Goal: Transaction & Acquisition: Purchase product/service

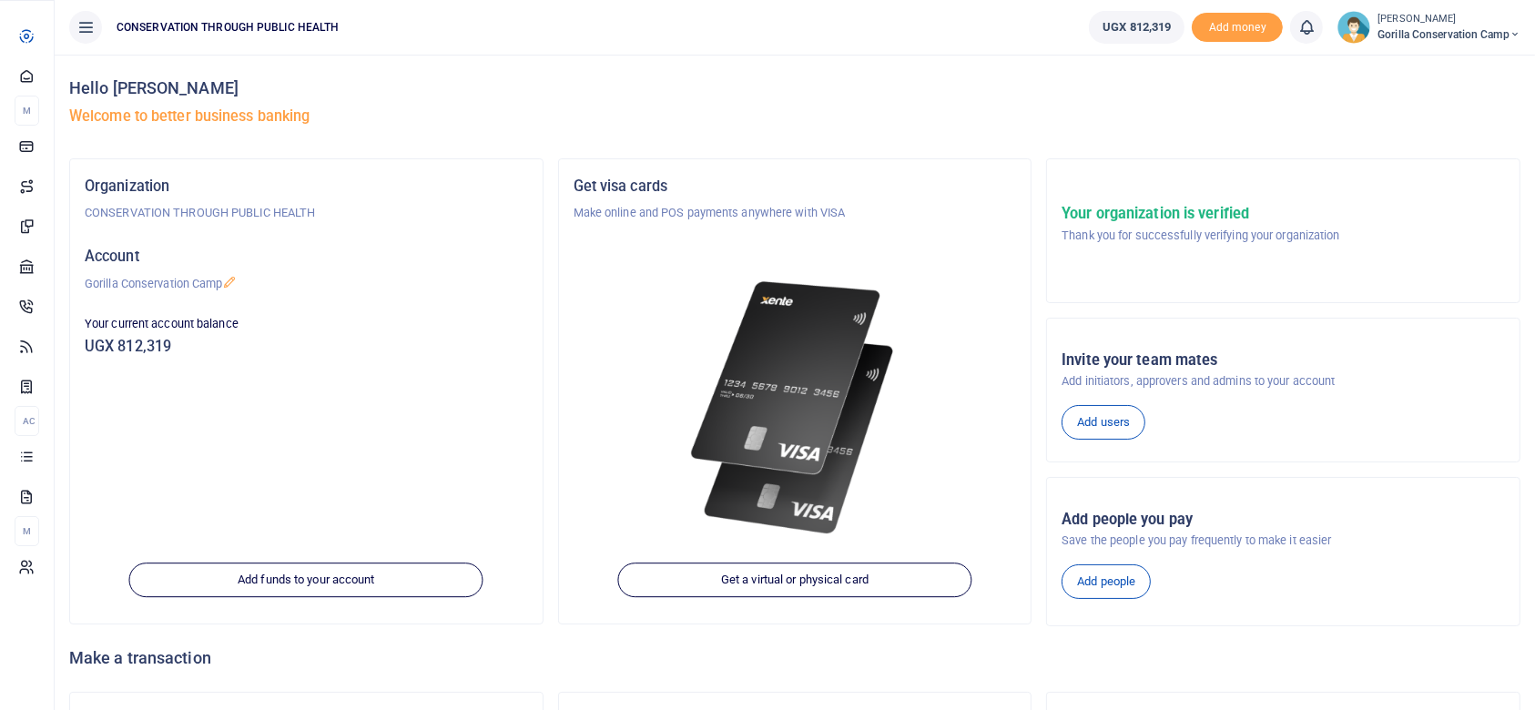
click at [0, 0] on span "Dashboard" at bounding box center [0, 0] width 0 height 0
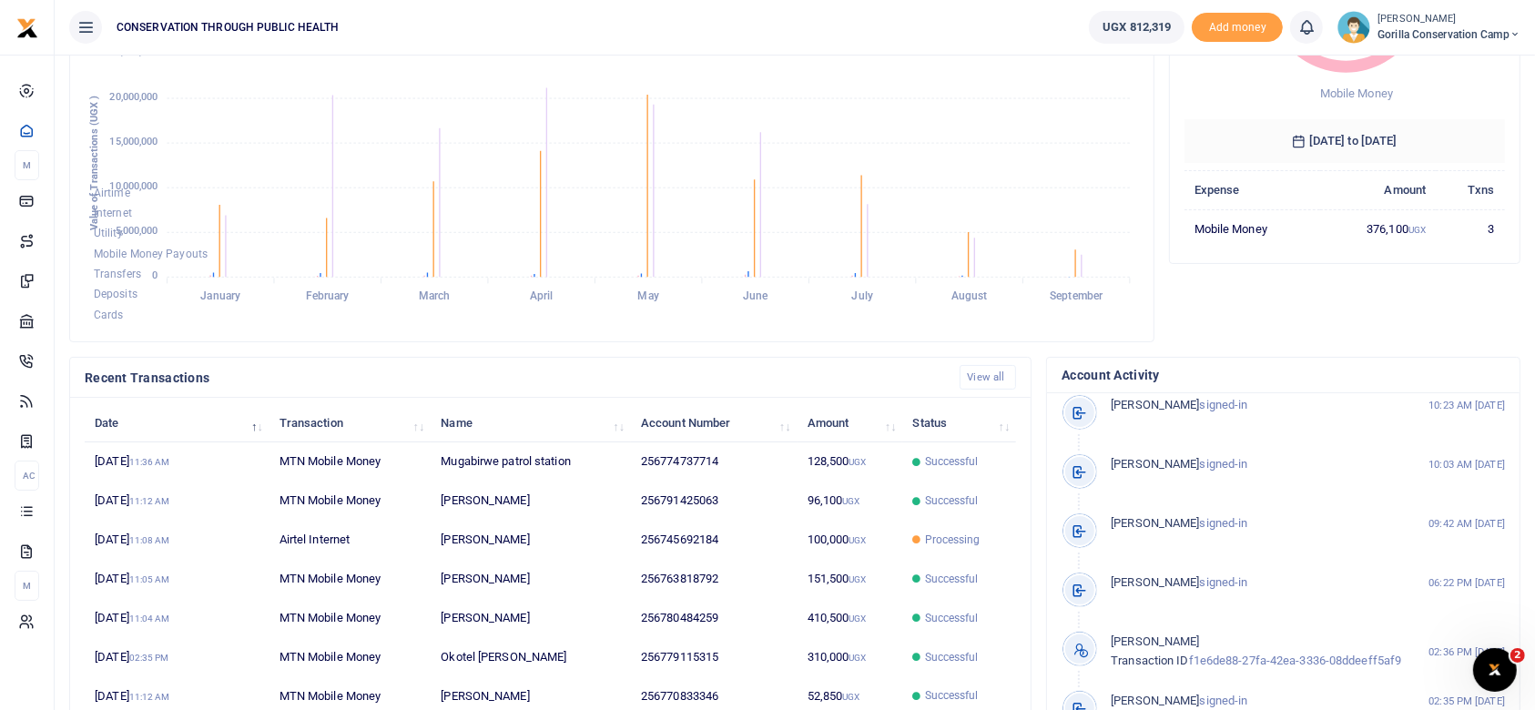
click at [477, 214] on foreignobject "Airtime Internet Utility Mobile Money Payouts Transfers Deposits Cards" at bounding box center [612, 176] width 1055 height 301
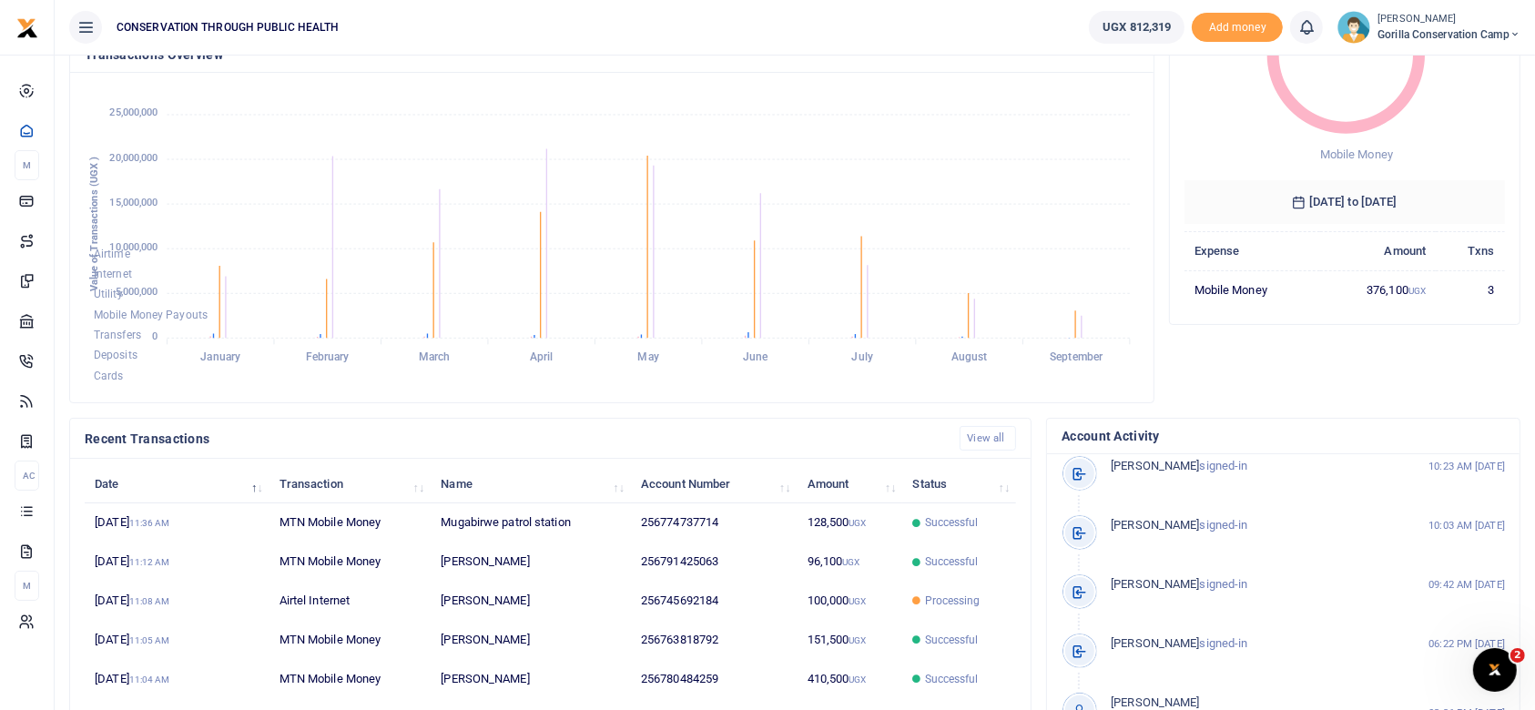
scroll to position [375, 0]
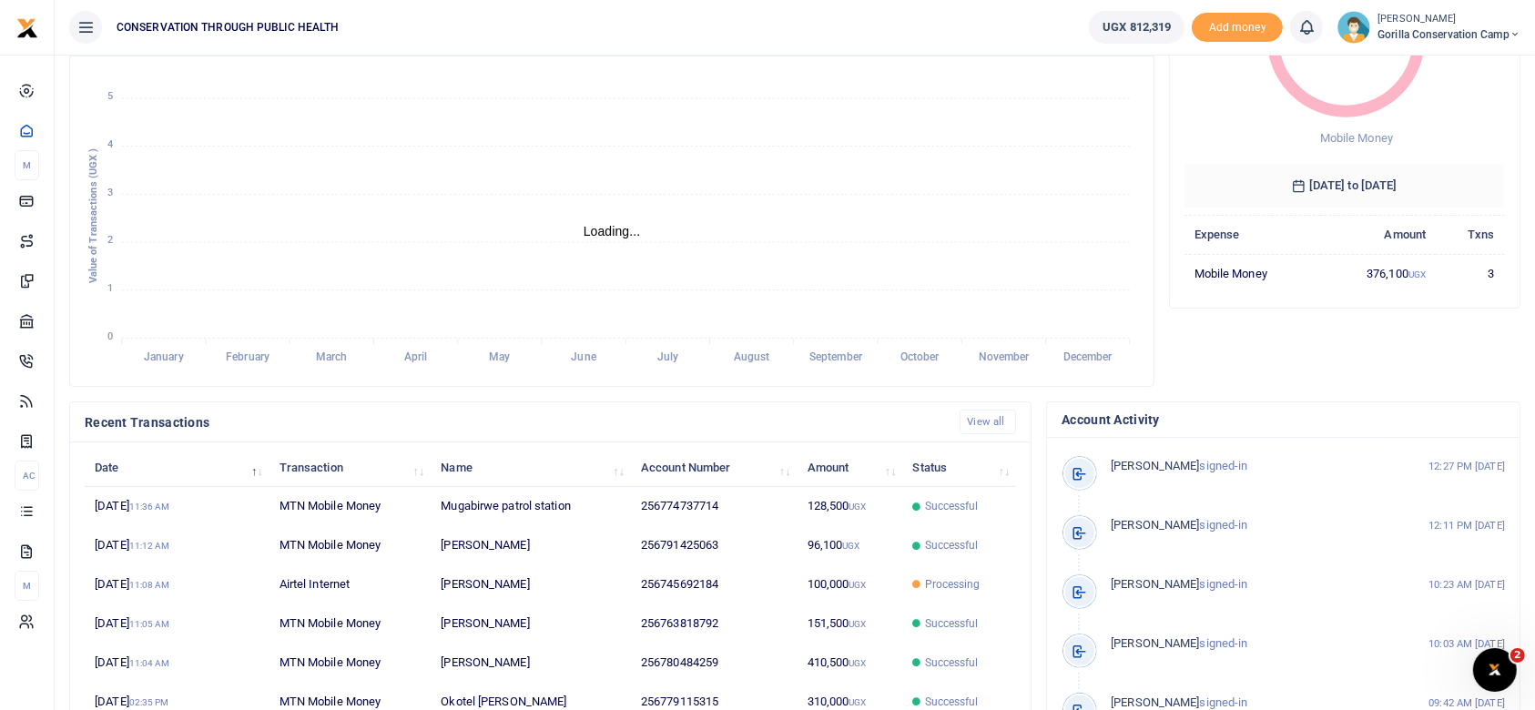
scroll to position [375, 0]
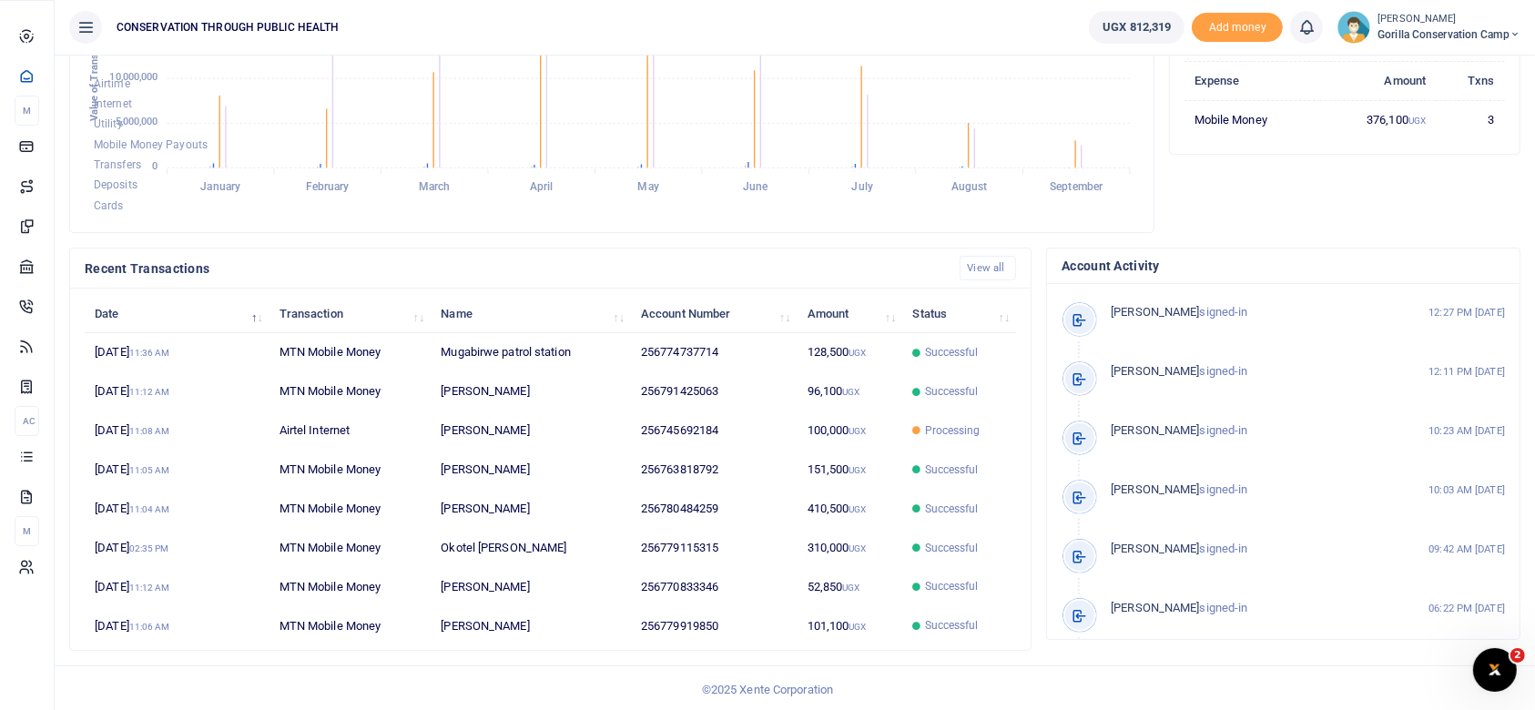
click at [0, 0] on span "Internet" at bounding box center [0, 0] width 0 height 0
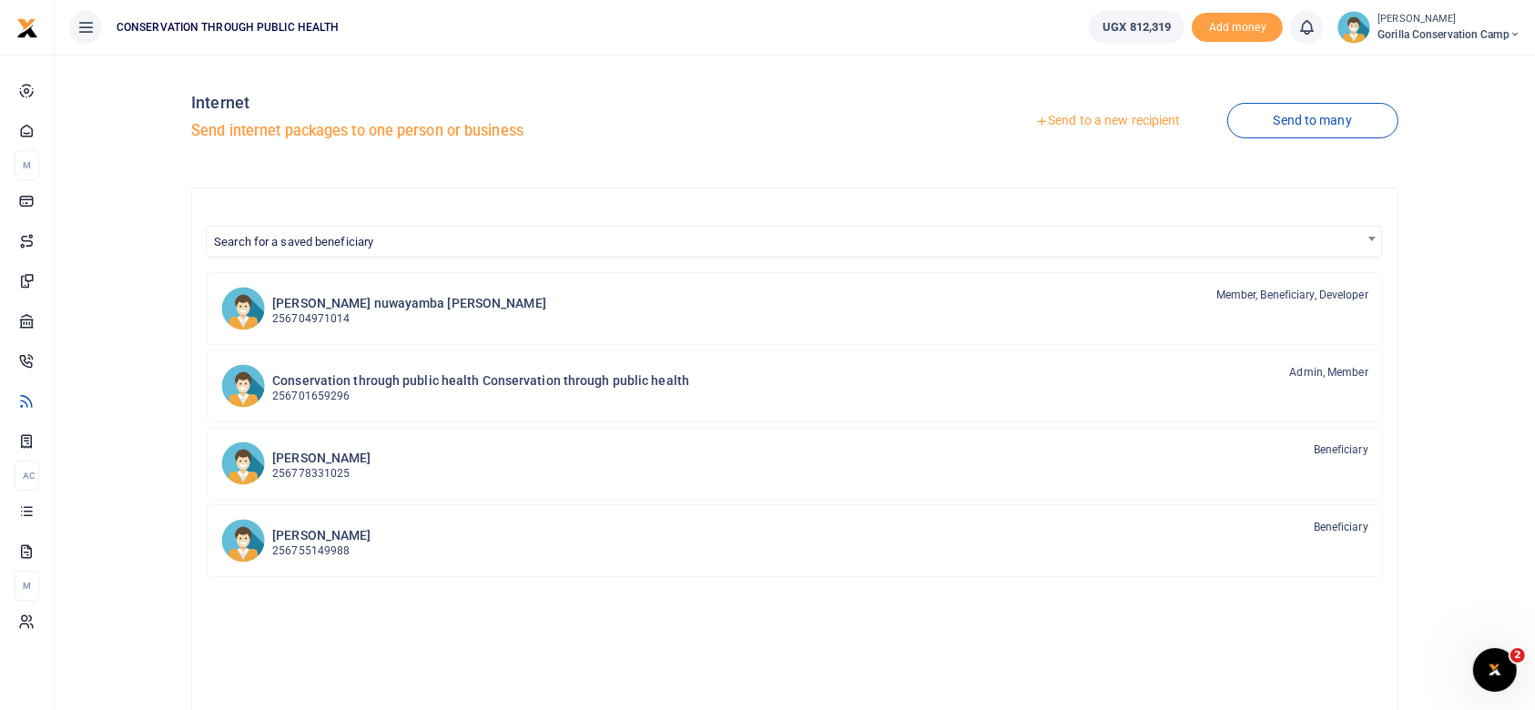
click at [1114, 114] on link "Send to a new recipient" at bounding box center [1108, 121] width 238 height 33
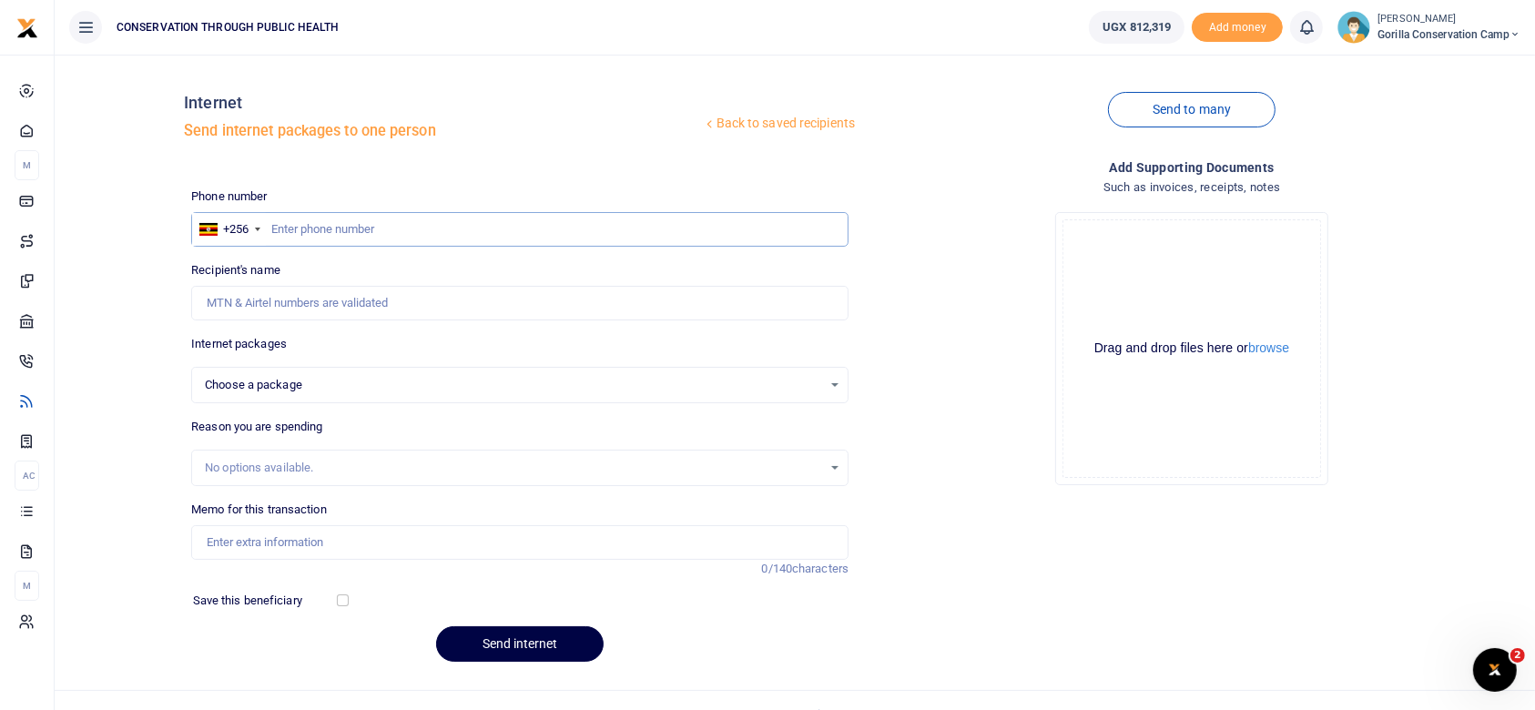
click at [286, 222] on input "text" at bounding box center [520, 229] width 658 height 35
type input "779919850"
select select
type input "Dennis Kayitale"
type input "779919850"
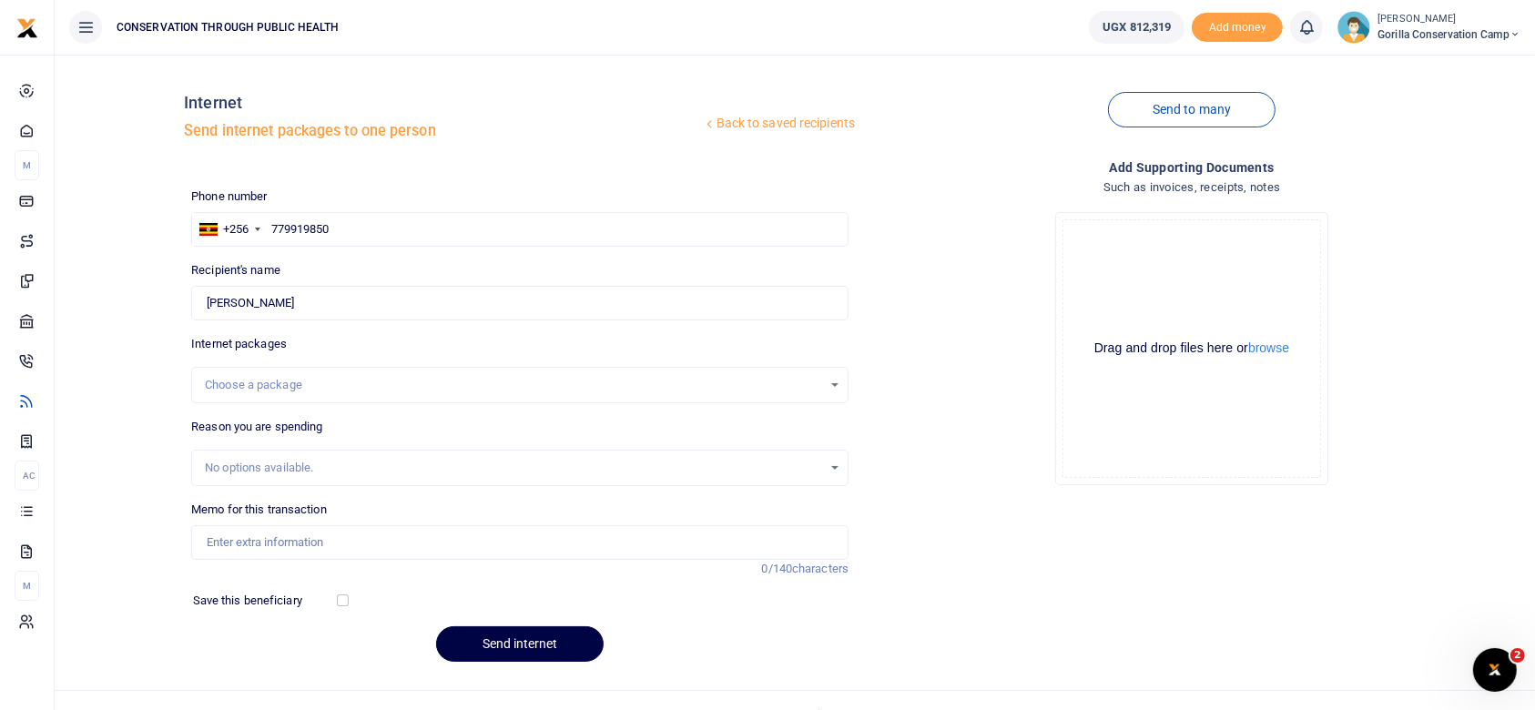
click at [833, 379] on div "Choose a package" at bounding box center [520, 385] width 656 height 20
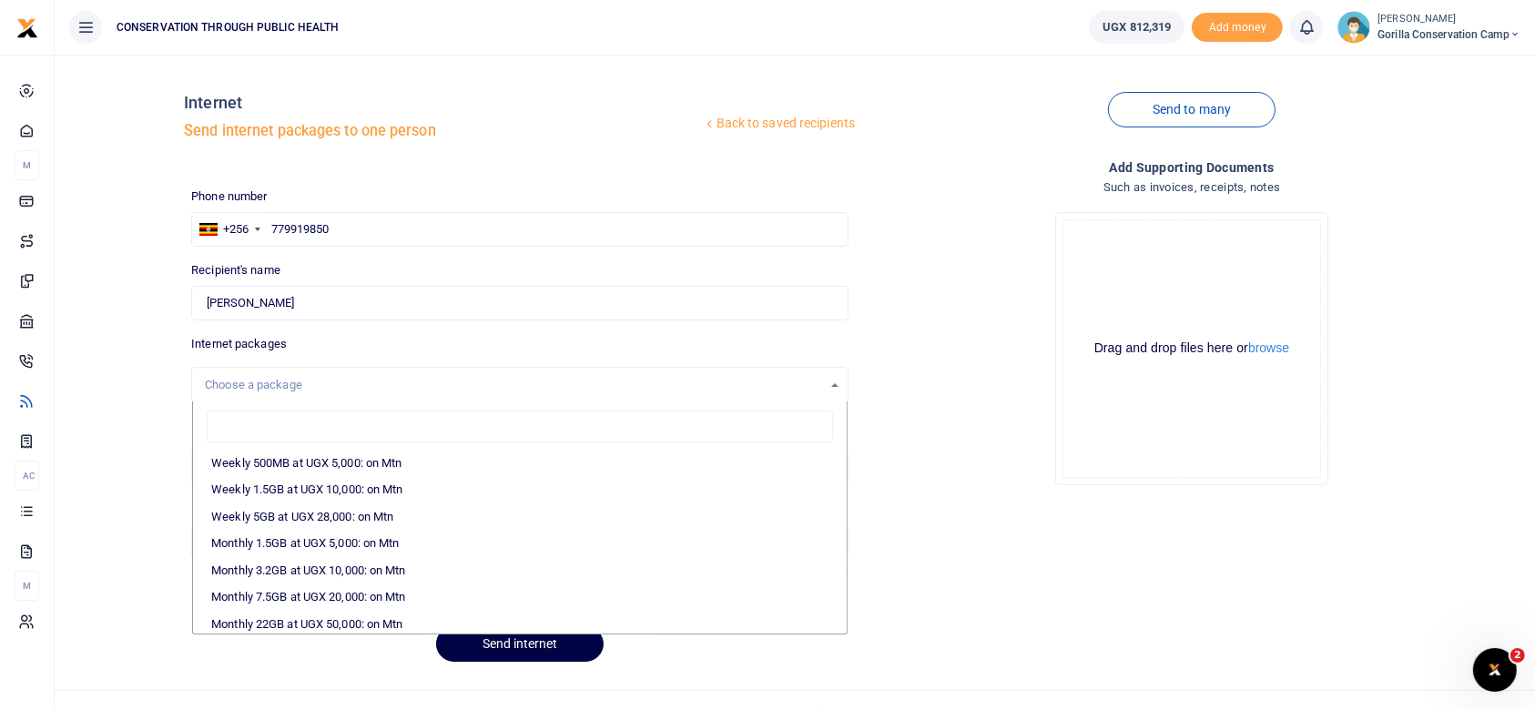
scroll to position [199, 0]
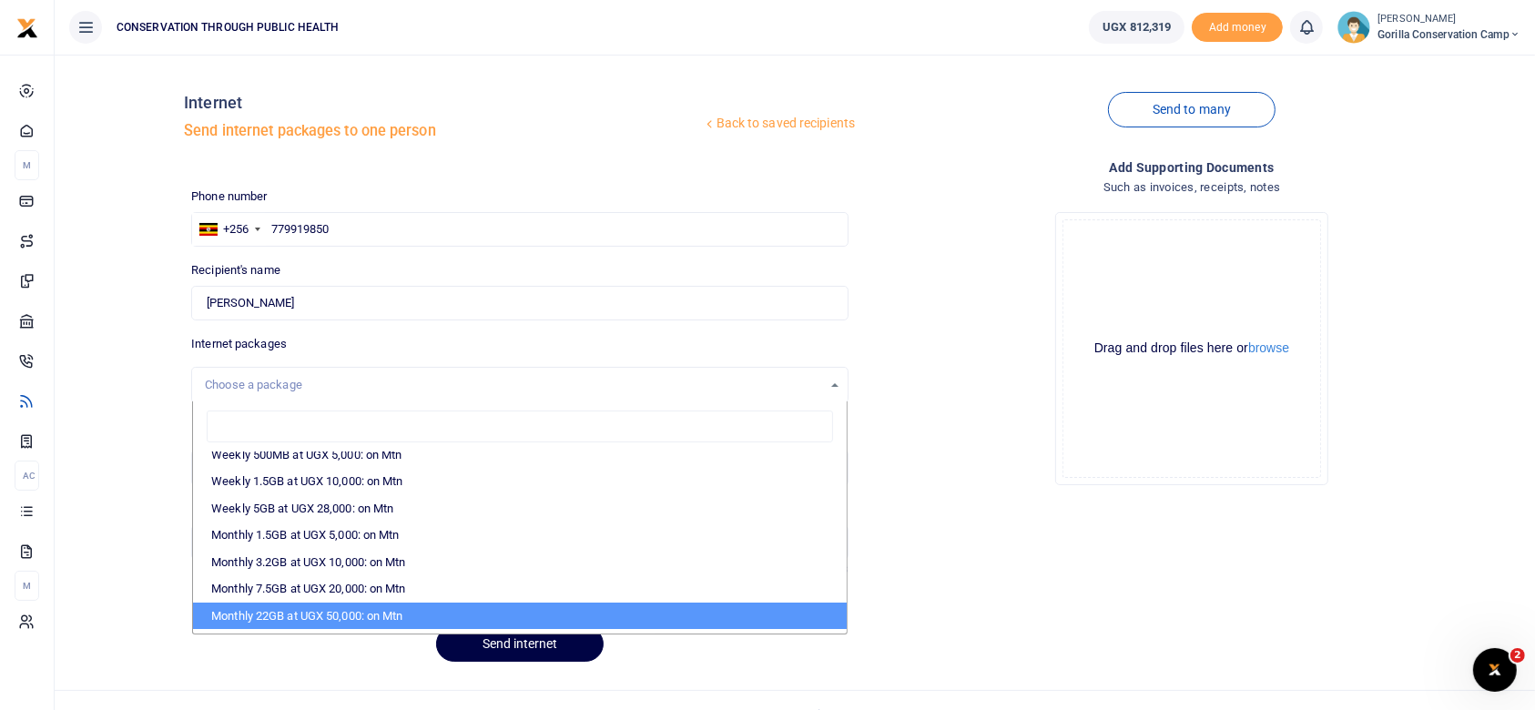
click at [379, 611] on li "Monthly 22GB at UGX 50,000: on Mtn" at bounding box center [520, 616] width 654 height 27
select select "CXpJYDqUGIMMdw3YXKilkAodr3ix5COxIAXy7MdavpbFAxMIqXt/dw=="
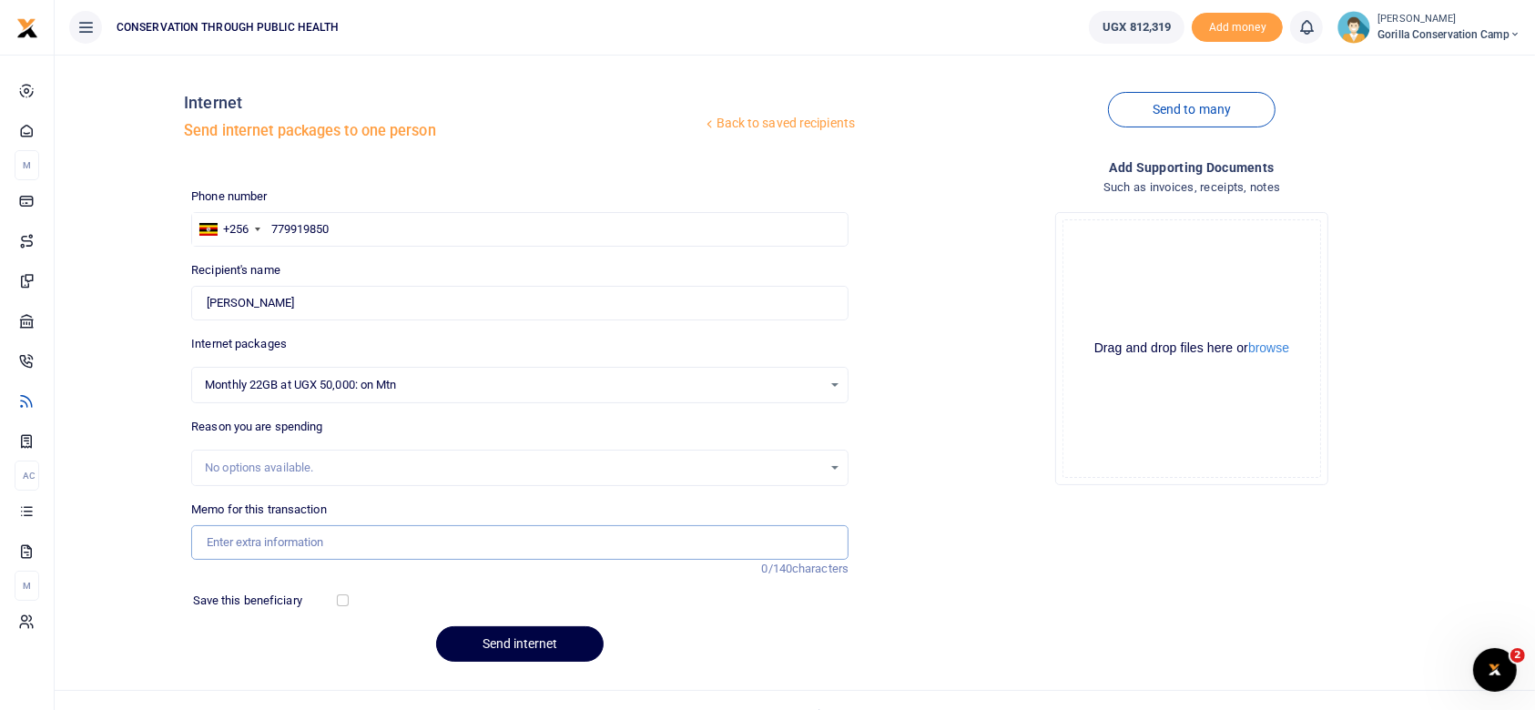
click at [226, 535] on input "Memo for this transaction" at bounding box center [520, 542] width 658 height 35
type input "I"
type input "Data"
click at [684, 431] on div "Reason you are spending No options available." at bounding box center [520, 452] width 658 height 68
click at [532, 639] on button "Send internet" at bounding box center [520, 645] width 168 height 36
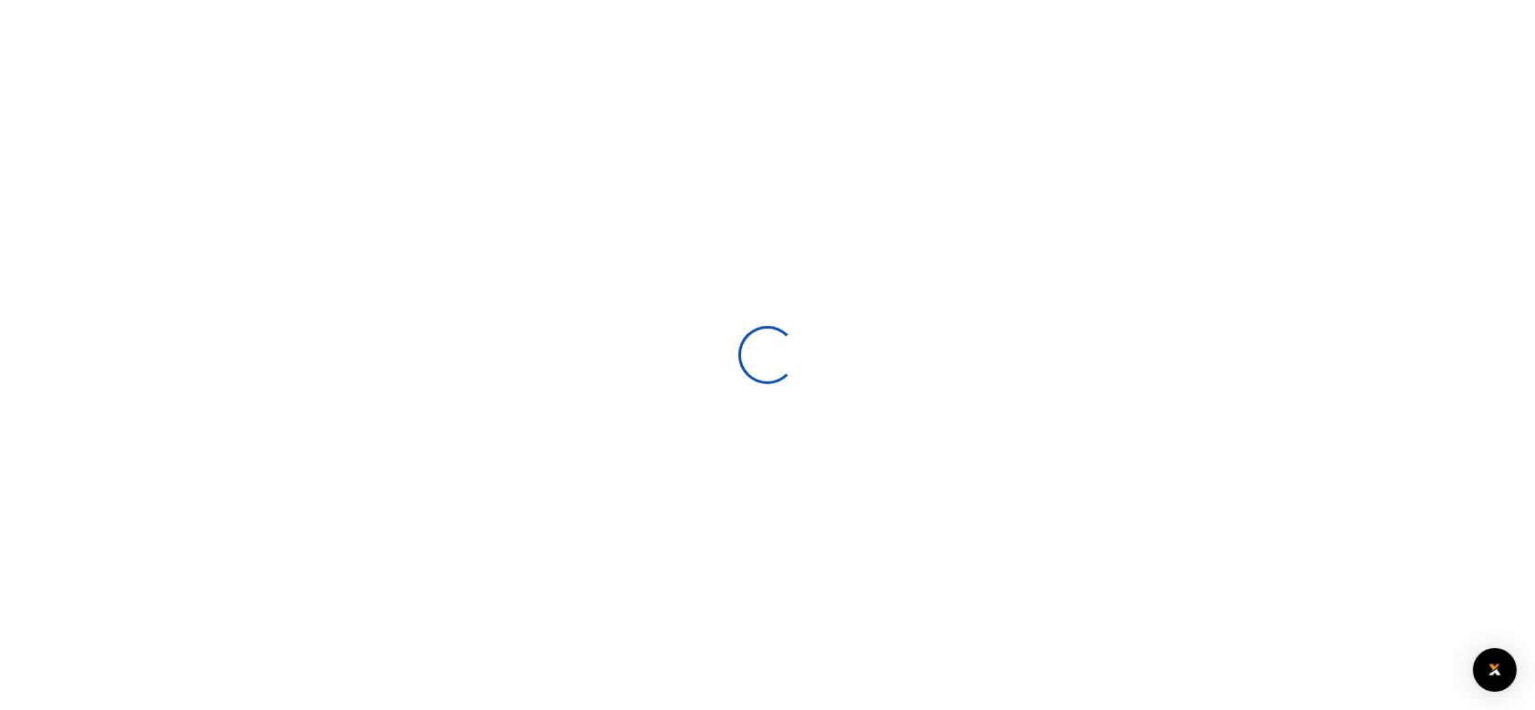
select select
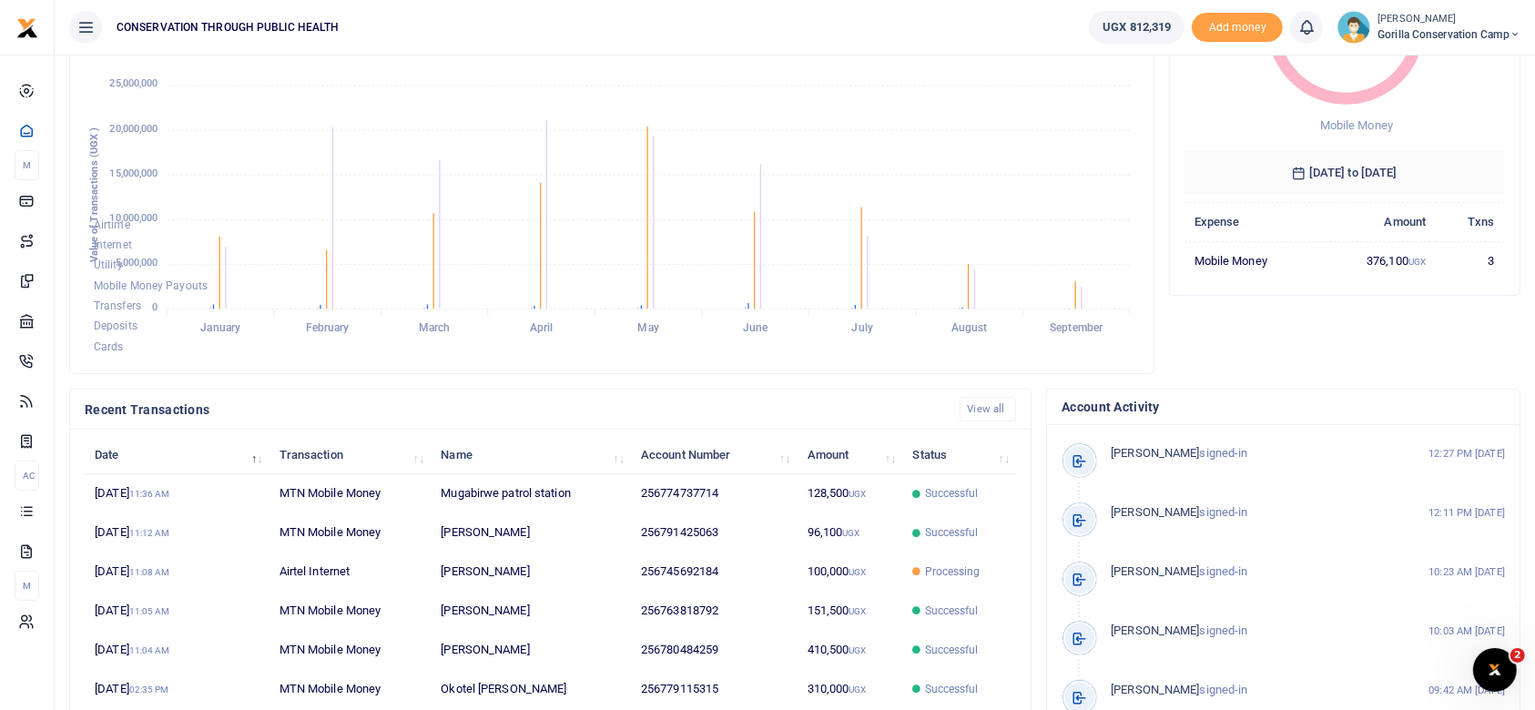
scroll to position [240, 0]
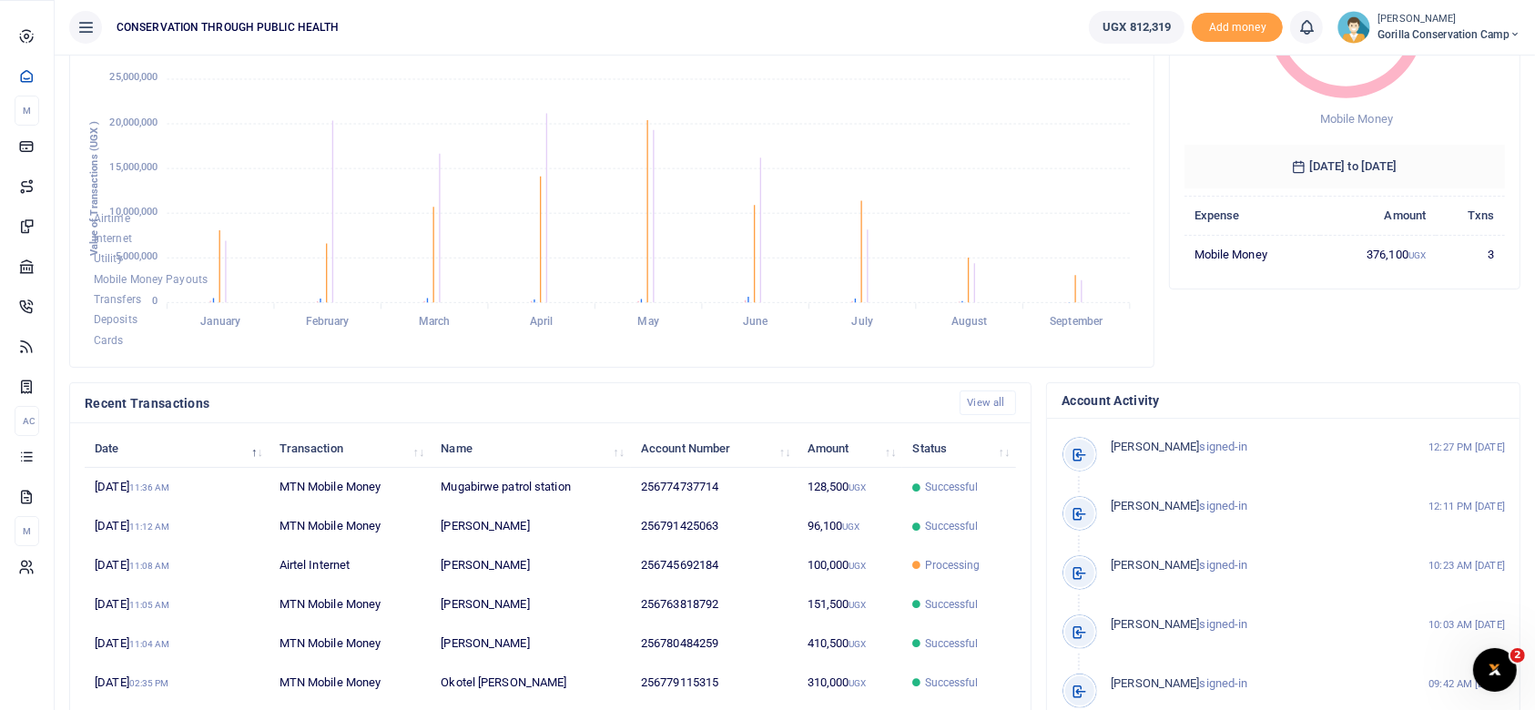
click at [0, 0] on span "Internet" at bounding box center [0, 0] width 0 height 0
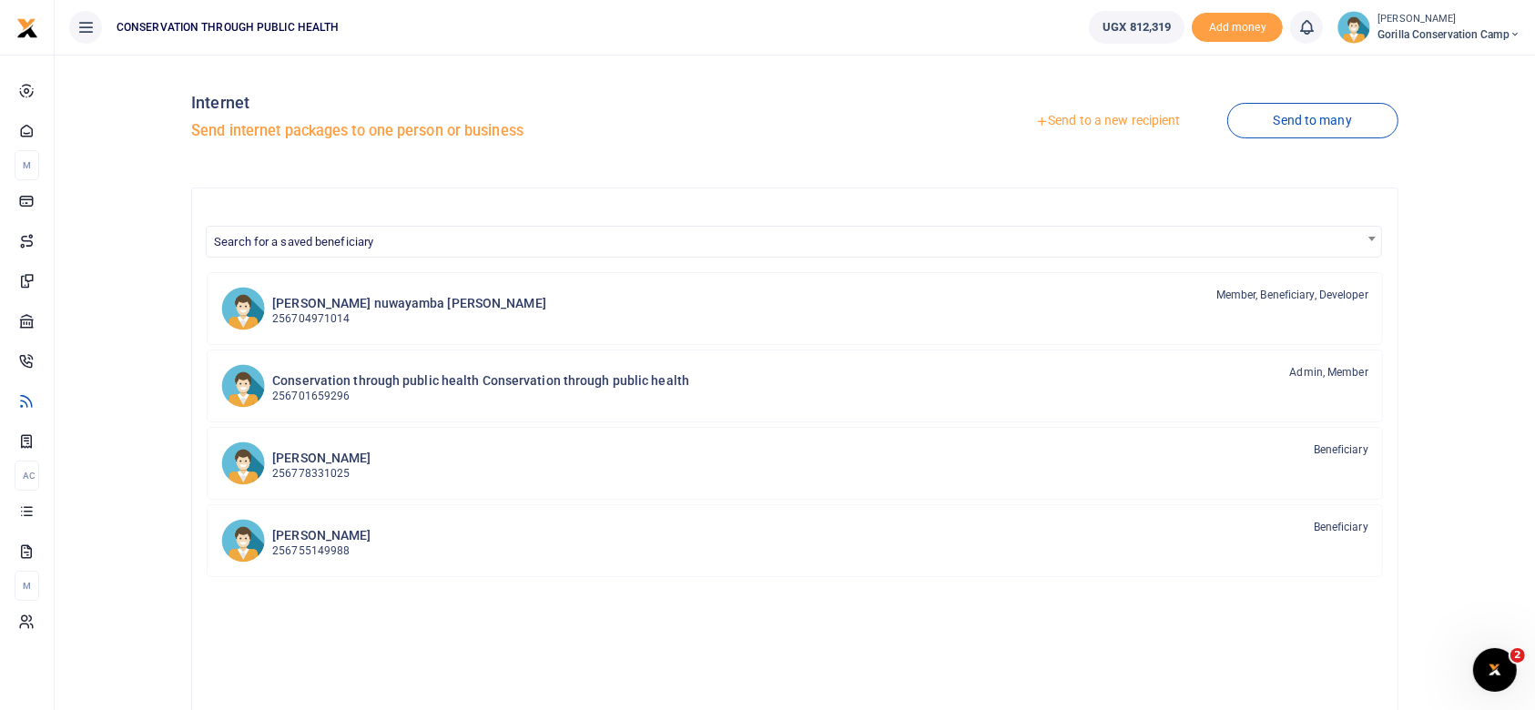
click at [1132, 120] on link "Send to a new recipient" at bounding box center [1108, 121] width 238 height 33
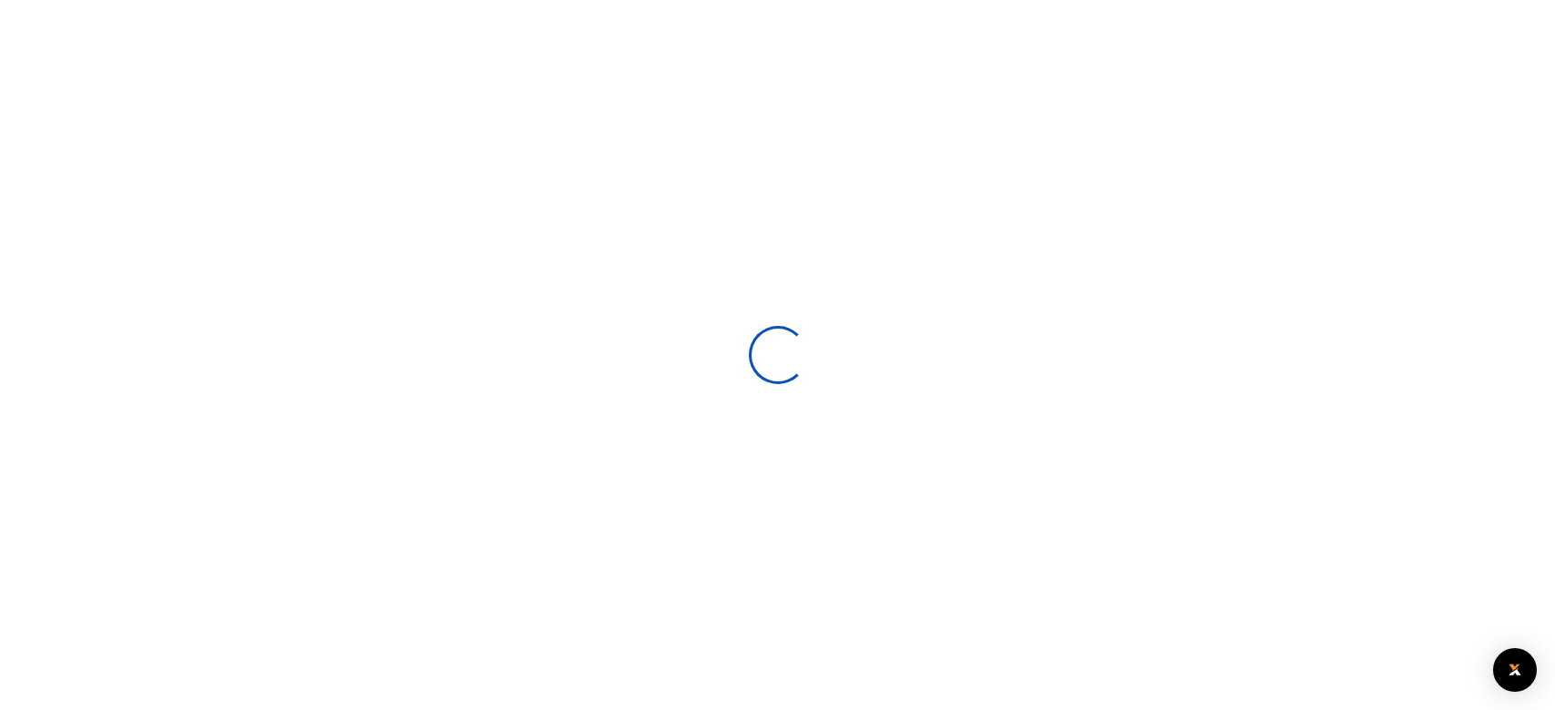
select select
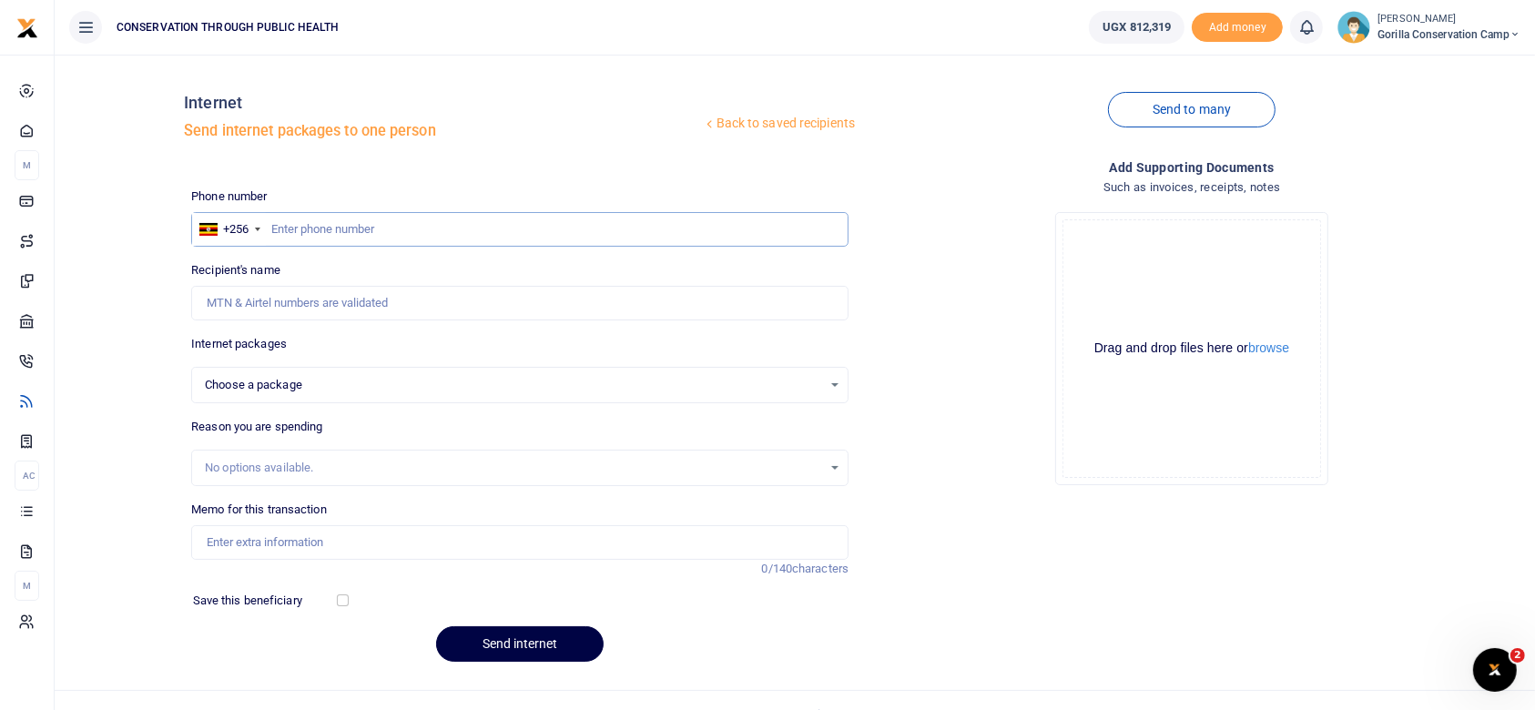
click at [297, 227] on input "text" at bounding box center [520, 229] width 658 height 35
type input "779919850"
select select
type input "[PERSON_NAME]"
type input "779919850"
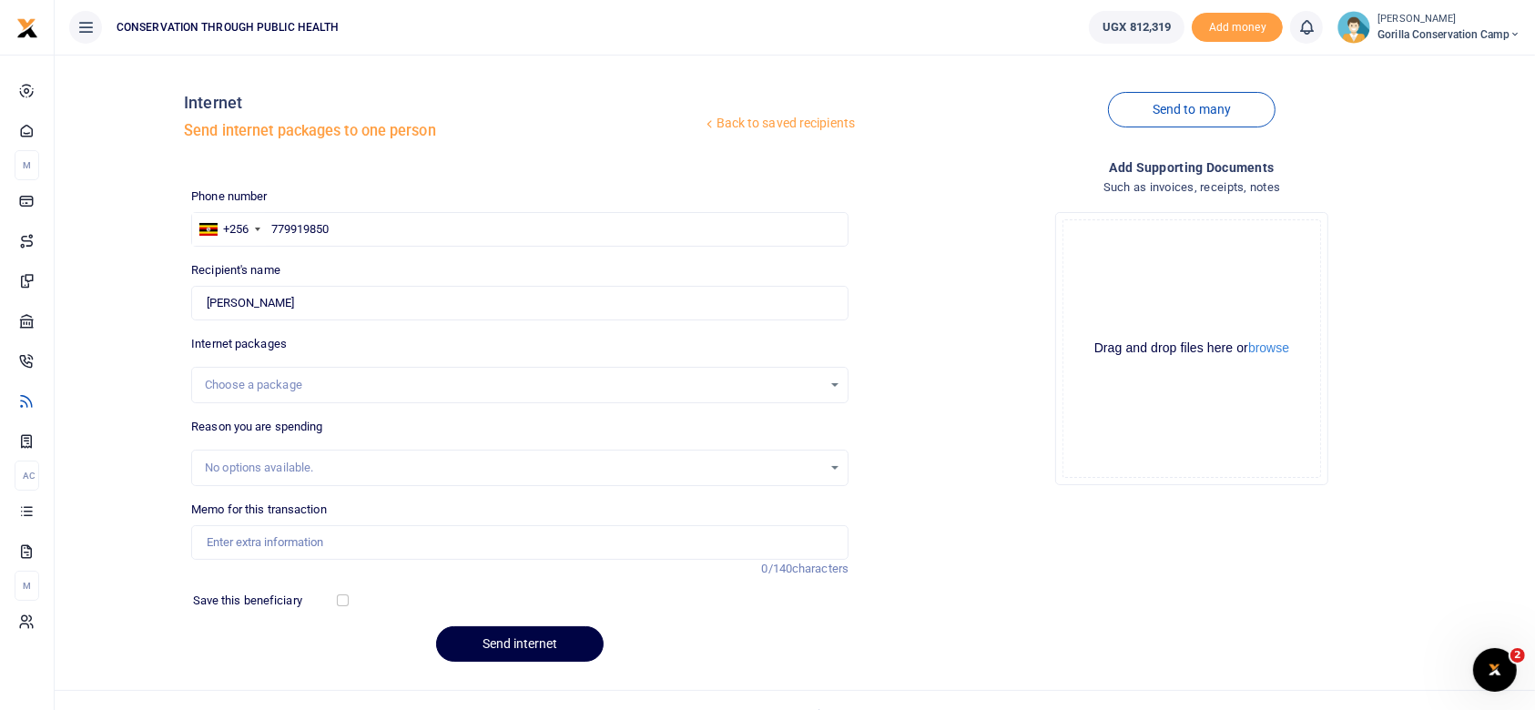
click at [834, 382] on div "Choose a package" at bounding box center [520, 385] width 656 height 20
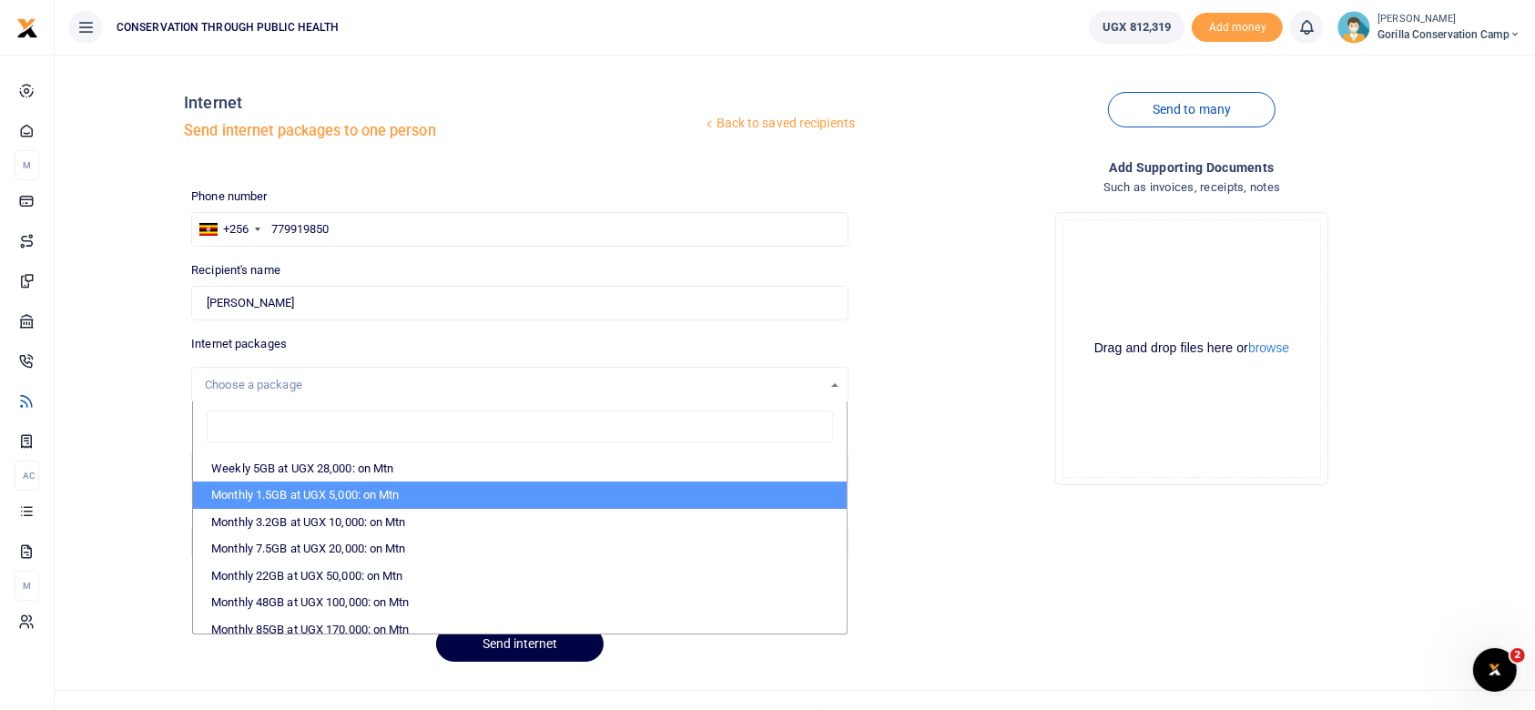
scroll to position [244, 0]
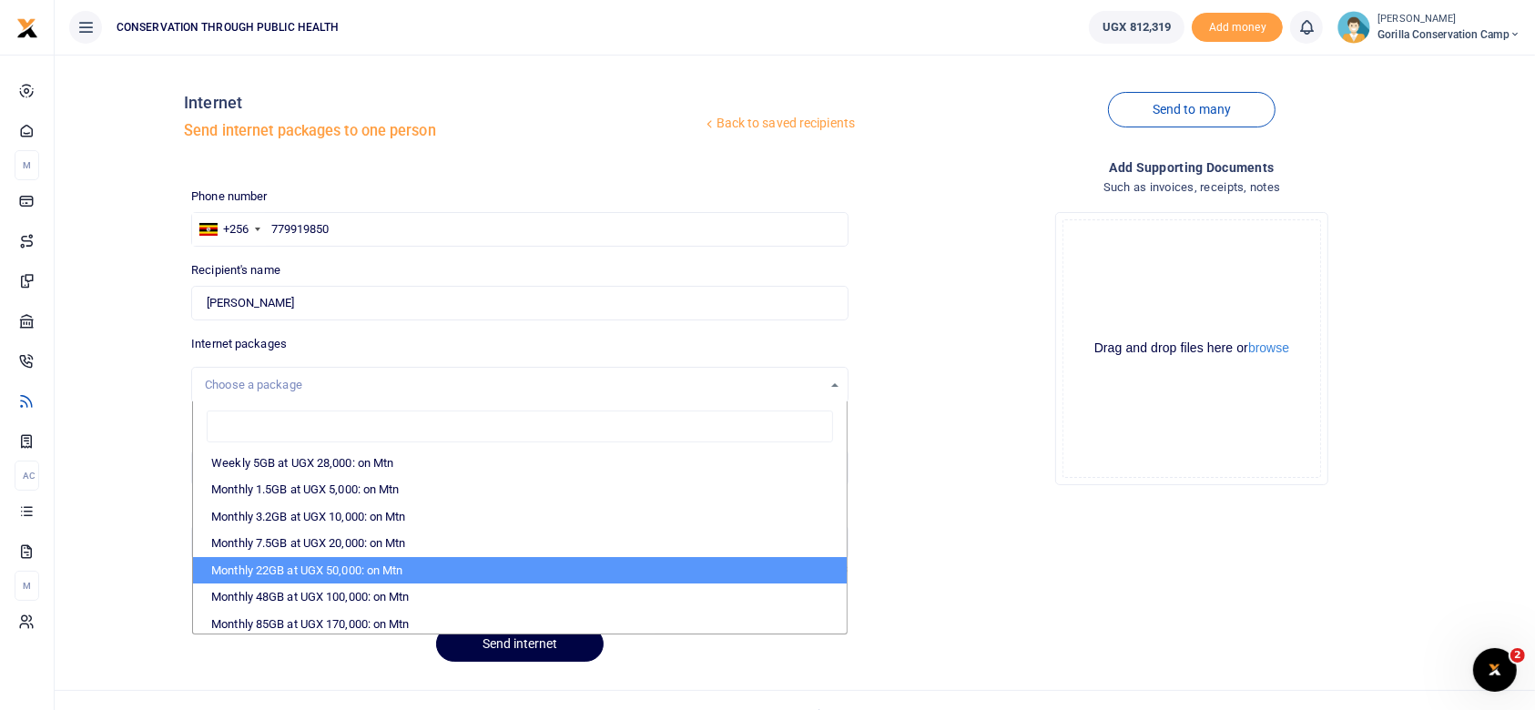
click at [359, 570] on li "Monthly 22GB at UGX 50,000: on Mtn" at bounding box center [520, 570] width 654 height 27
select select "CXpJYDqUGIMMdw3YXKilkAodr3ix5COxIAXy7MdavpbFAxMIqXt/dw=="
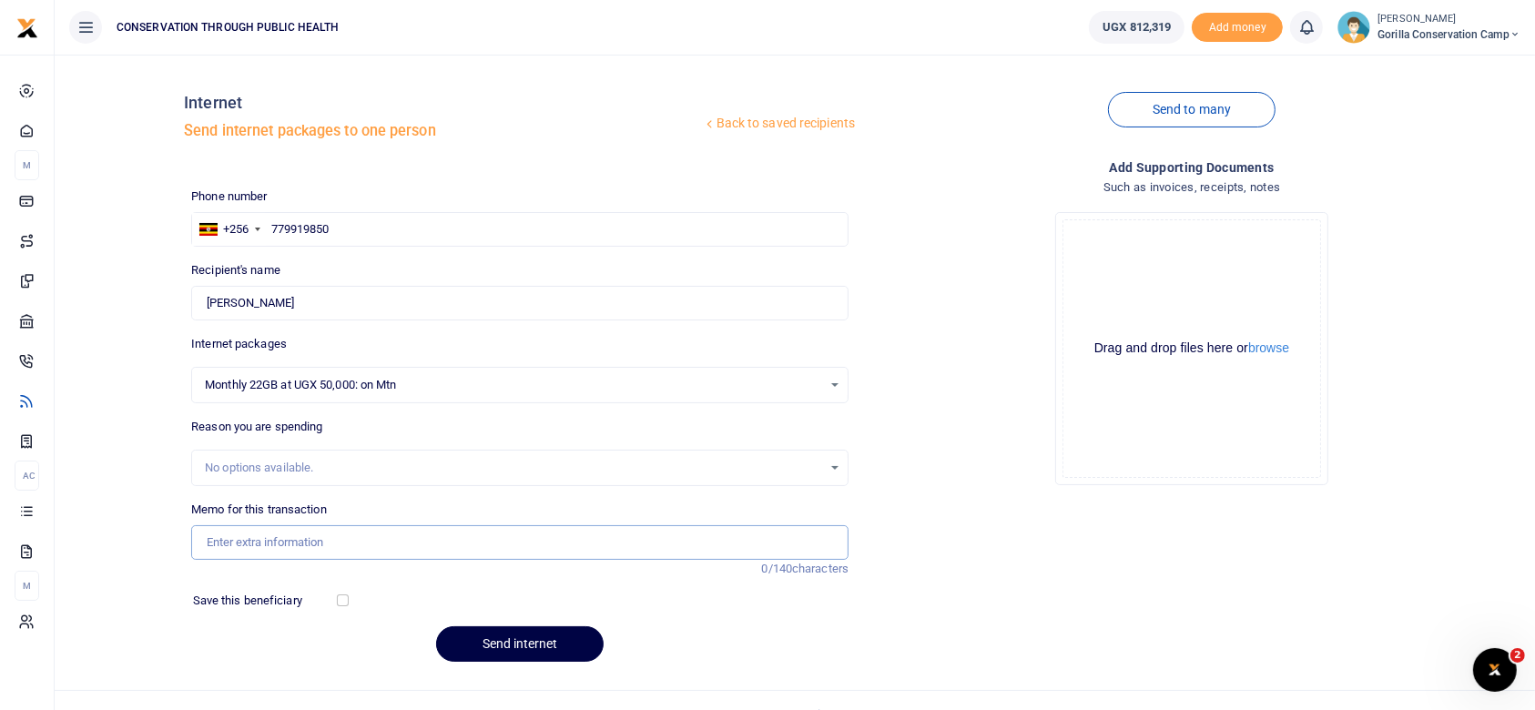
click at [234, 535] on input "Memo for this transaction" at bounding box center [520, 542] width 658 height 35
type input "Internet"
click at [1131, 516] on div "Add supporting Documents Such as invoices, receipts, notes Drop your files here…" at bounding box center [1192, 417] width 672 height 519
click at [516, 637] on button "Send internet" at bounding box center [520, 645] width 168 height 36
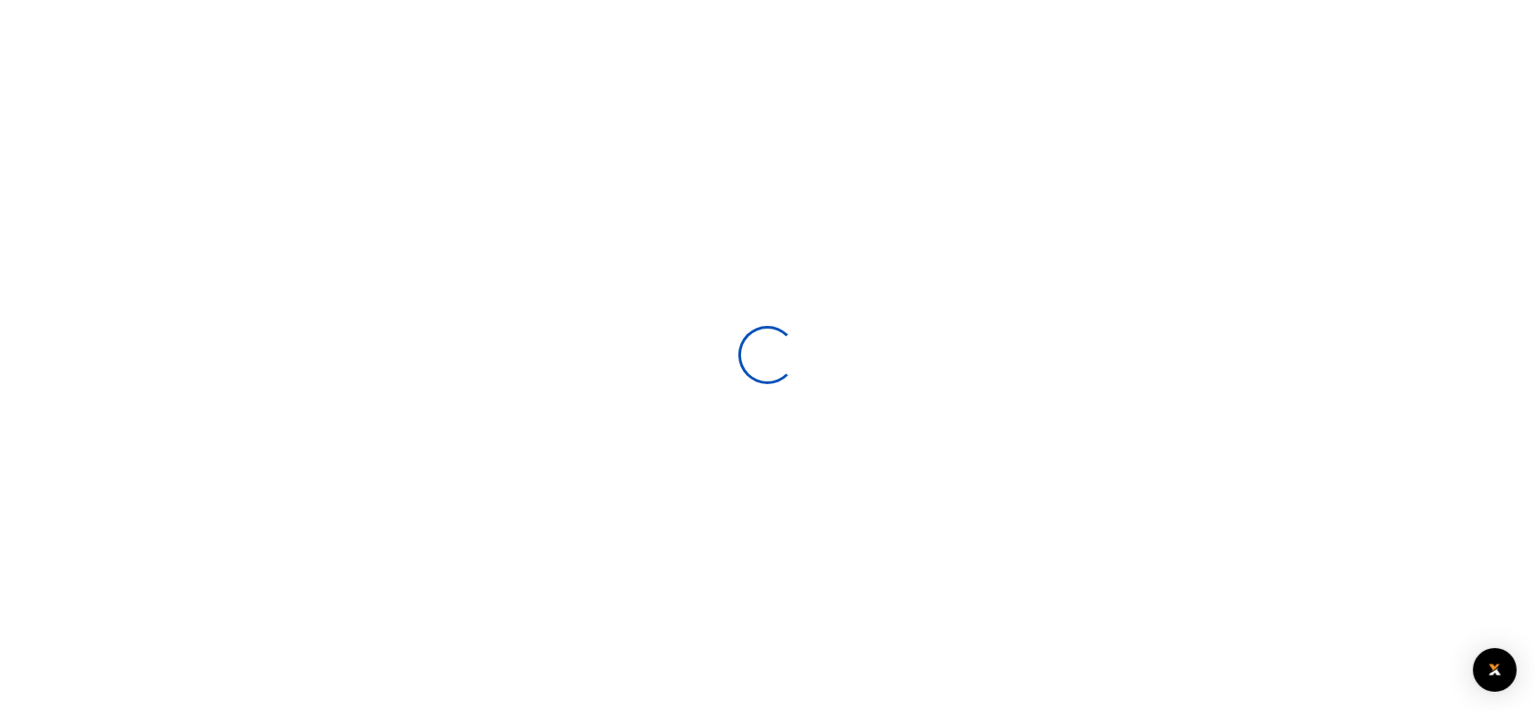
select select
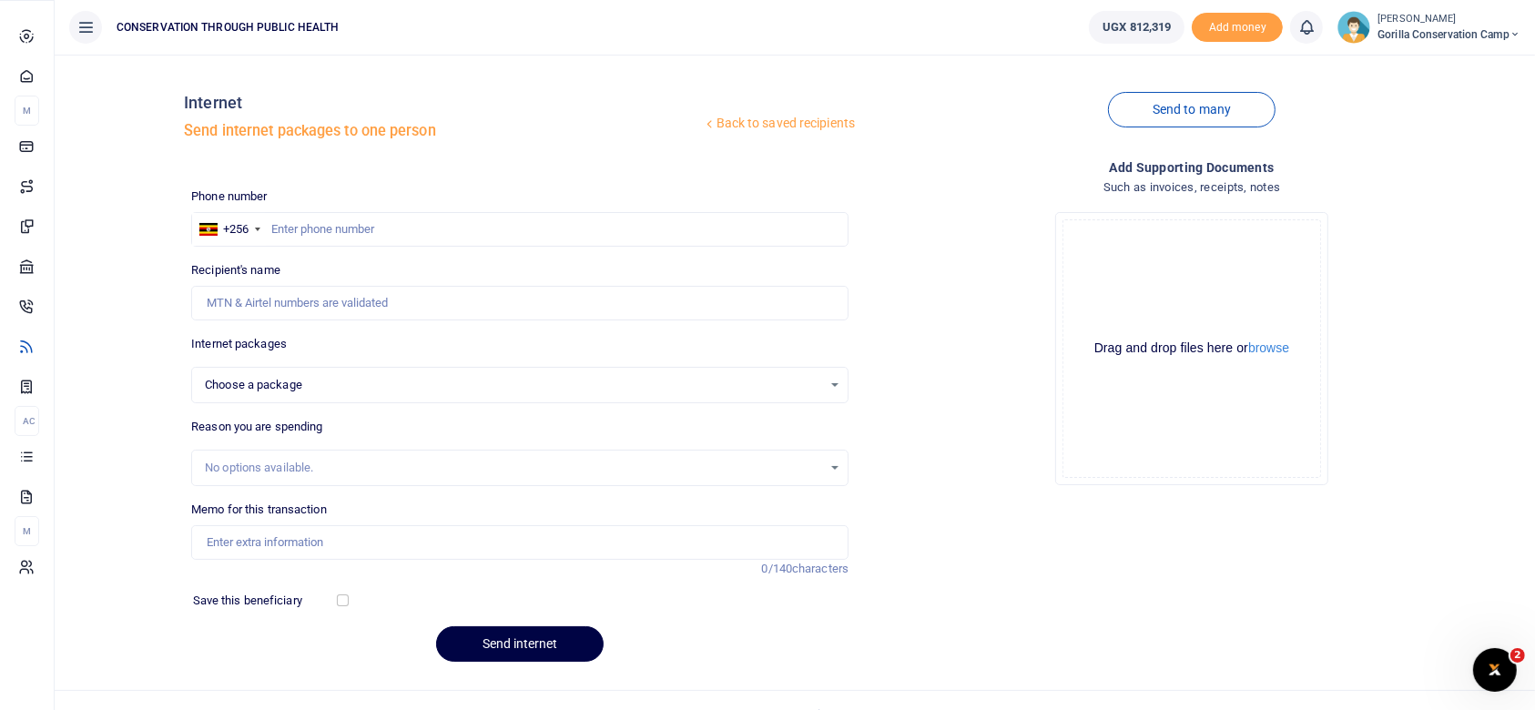
click at [0, 0] on span "Dashboard" at bounding box center [0, 0] width 0 height 0
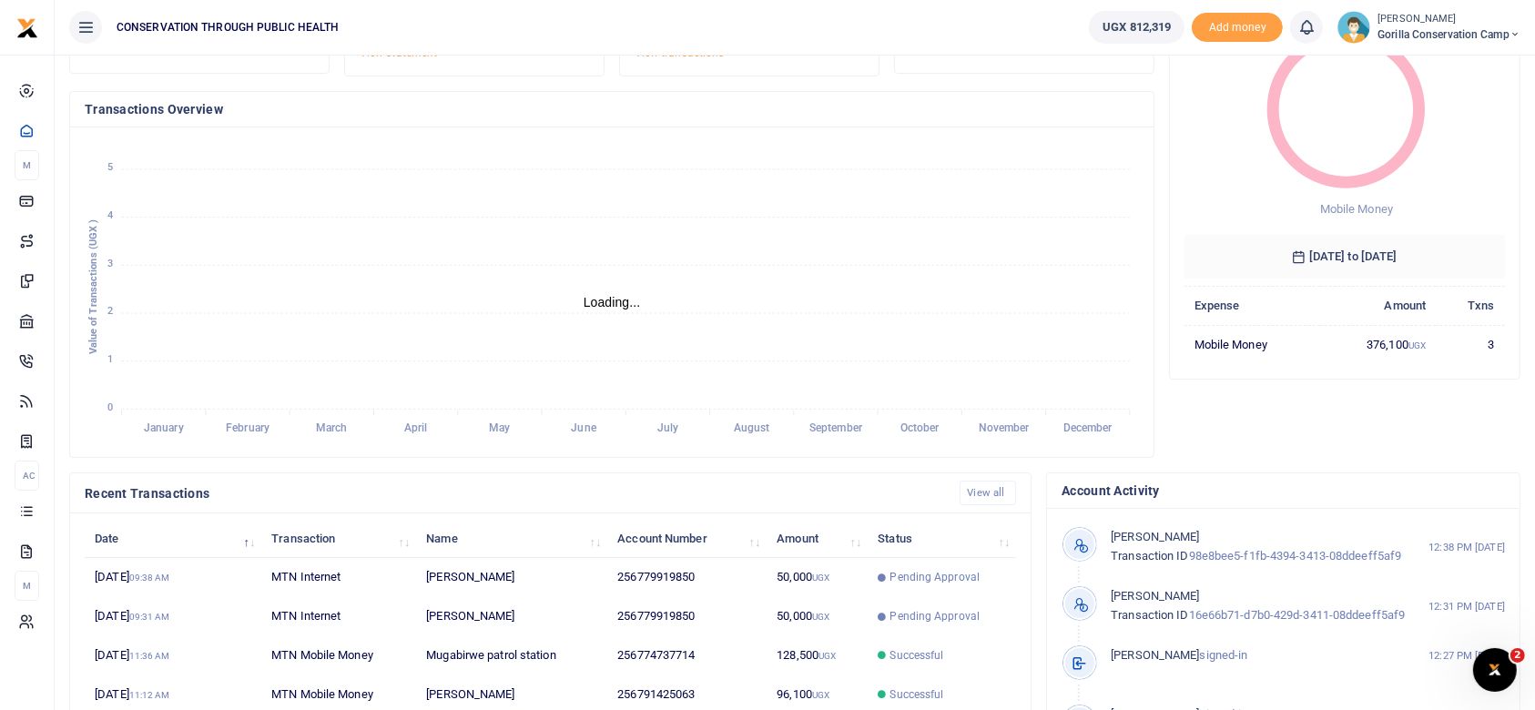
scroll to position [19, 19]
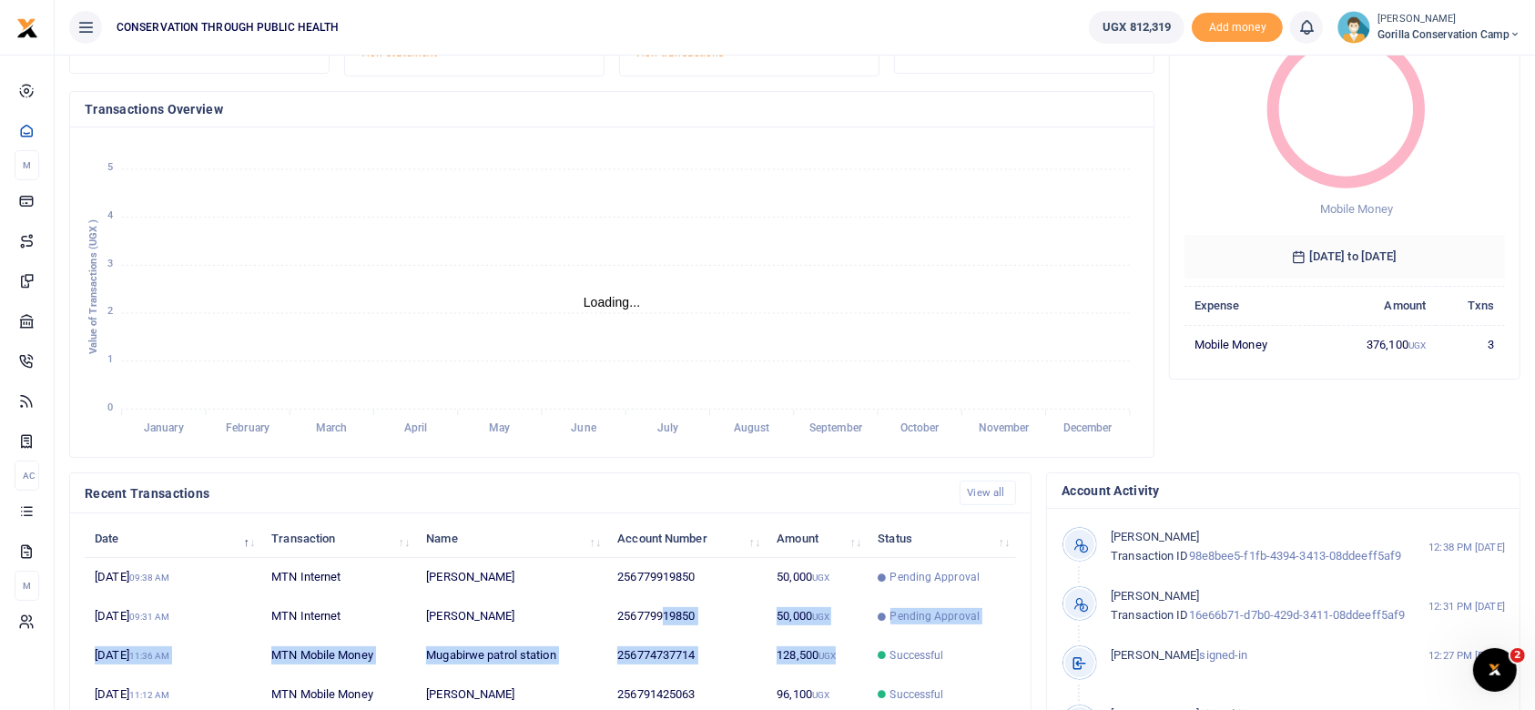
drag, startPoint x: 858, startPoint y: 658, endPoint x: 662, endPoint y: 619, distance: 199.7
click at [662, 619] on tbody "23rd Sep 2025 09:38 AM MTN Internet Dennis Kayitale 256779919850 50,000 UGX Pen…" at bounding box center [551, 713] width 932 height 311
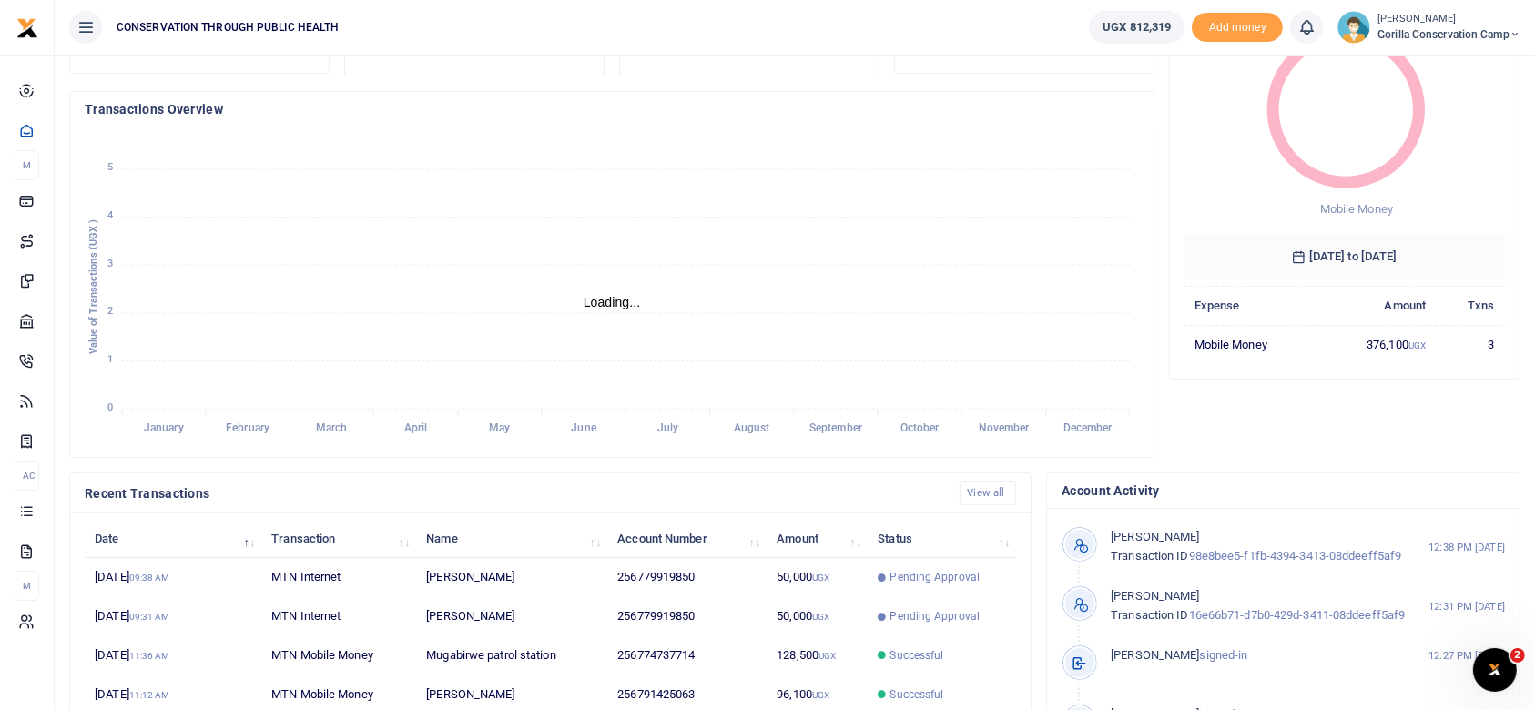
click at [1035, 679] on div "Recent Transactions View all Date Transaction Name Account Number Amount Status…" at bounding box center [550, 682] width 977 height 418
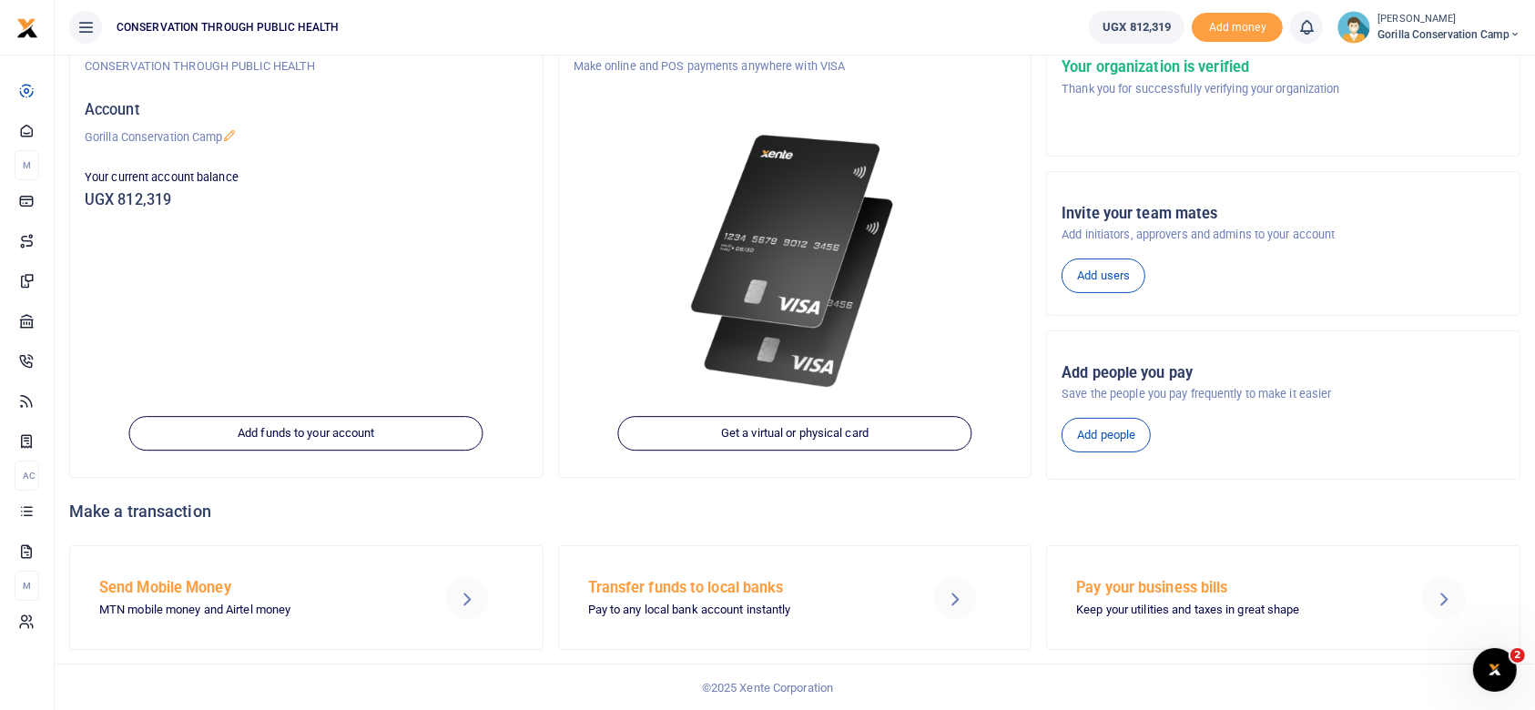
click at [197, 584] on h5 "Send Mobile Money" at bounding box center [252, 588] width 307 height 18
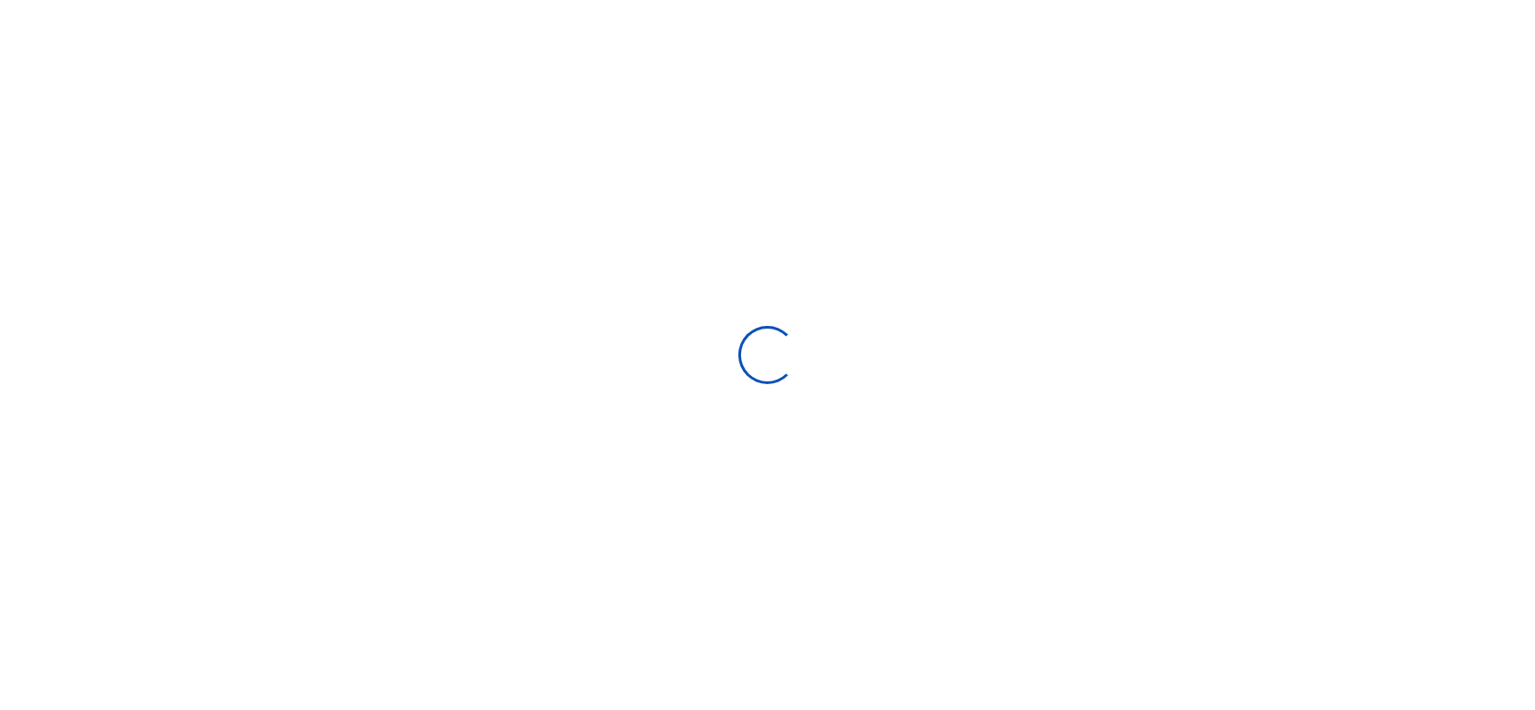
select select
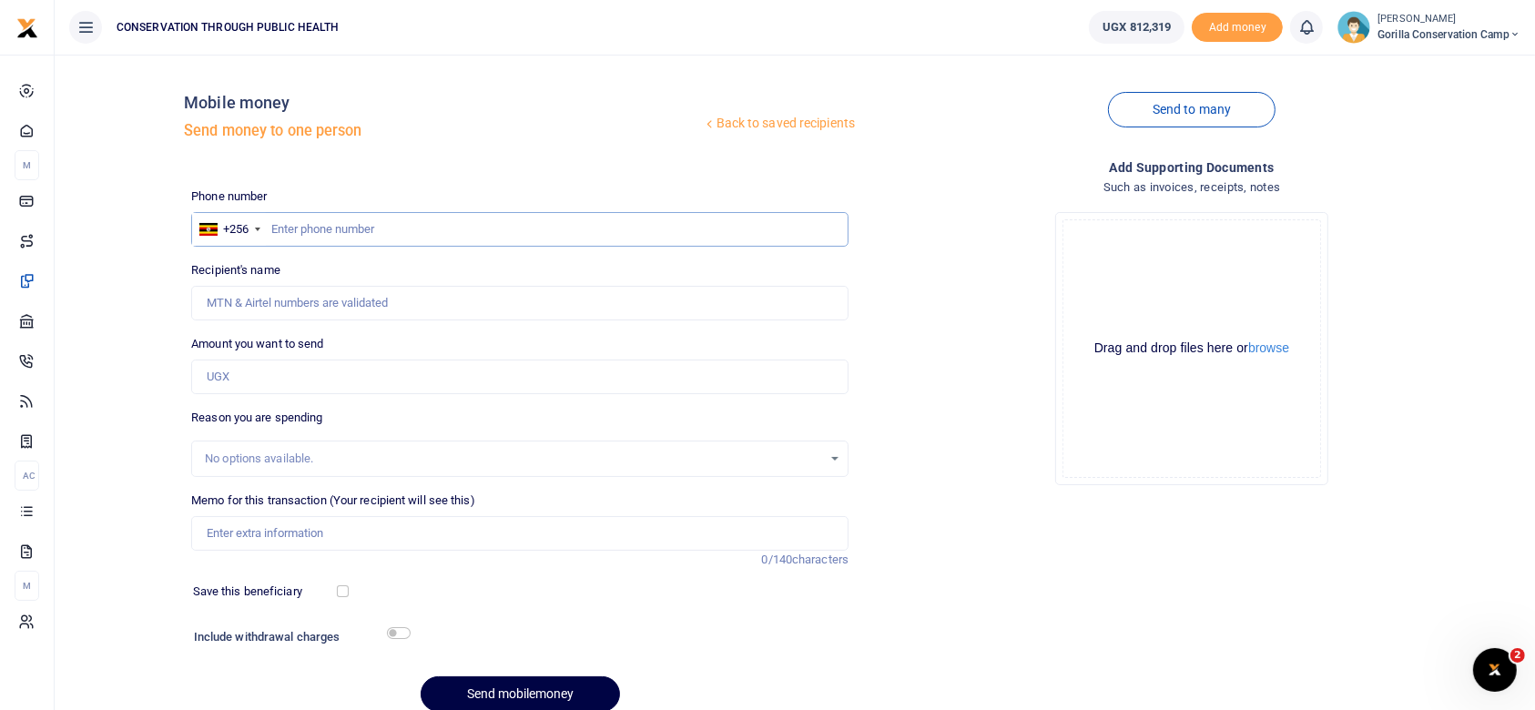
click at [269, 224] on input "text" at bounding box center [520, 229] width 658 height 35
type input "780484259"
type input "[PERSON_NAME]"
type input "780484259"
click at [243, 381] on input "Amount you want to send" at bounding box center [520, 377] width 658 height 35
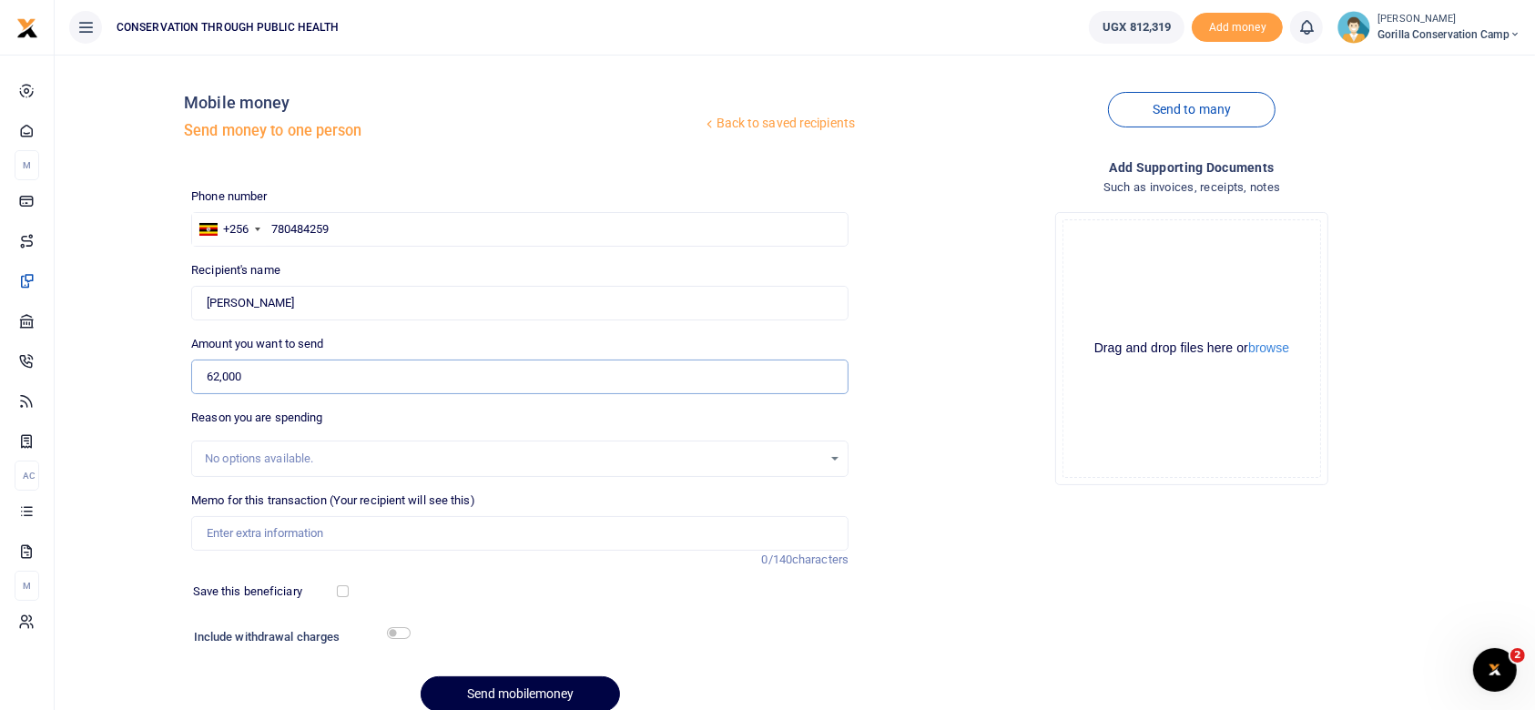
type input "62,000"
click at [249, 528] on input "Memo for this transaction (Your recipient will see this)" at bounding box center [520, 533] width 658 height 35
type input "Fruits"
click at [730, 625] on div at bounding box center [605, 639] width 391 height 29
click at [508, 693] on button "Send mobilemoney" at bounding box center [520, 695] width 199 height 36
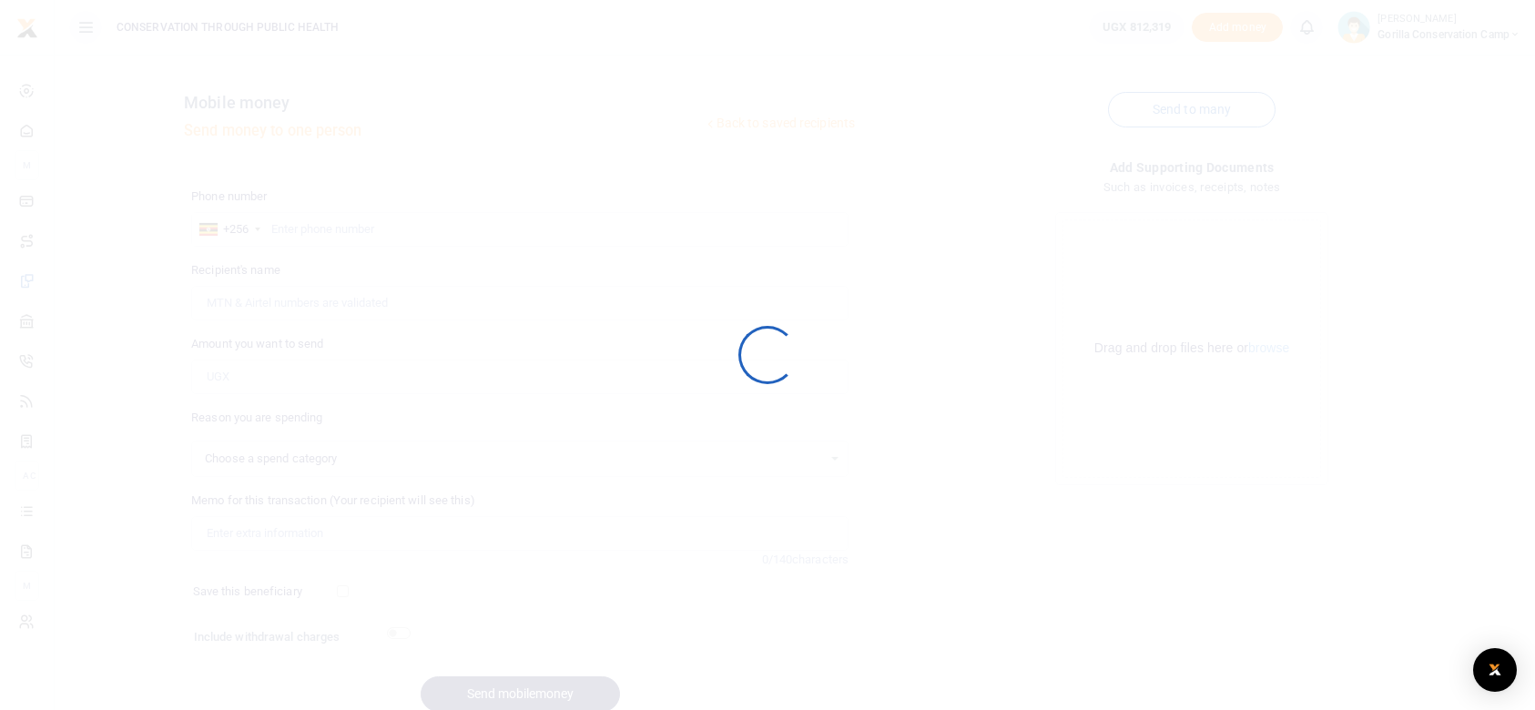
select select
